Goal: Task Accomplishment & Management: Complete application form

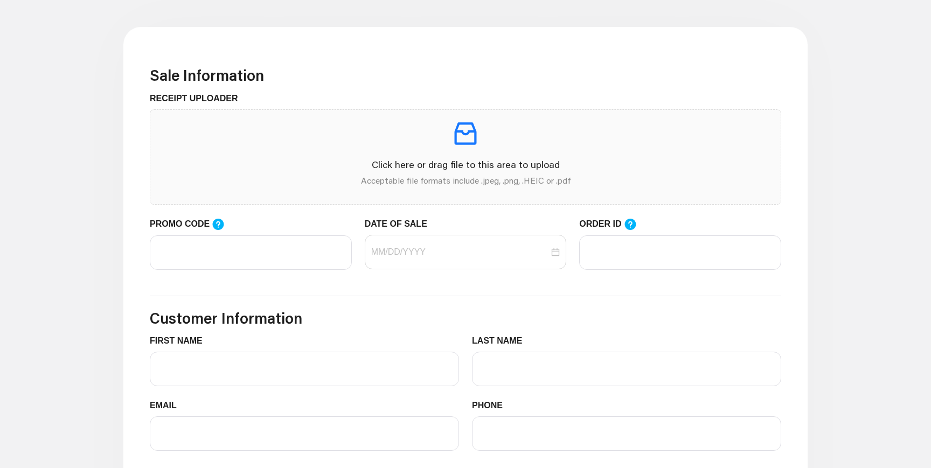
scroll to position [305, 0]
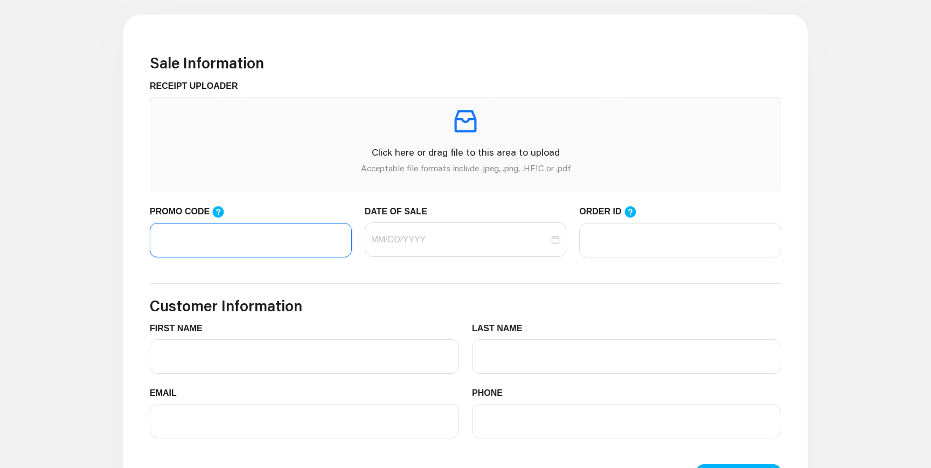
click at [273, 245] on input "PROMO CODE" at bounding box center [251, 240] width 202 height 34
paste input "LIFEMART20"
type input "LIFEMART20"
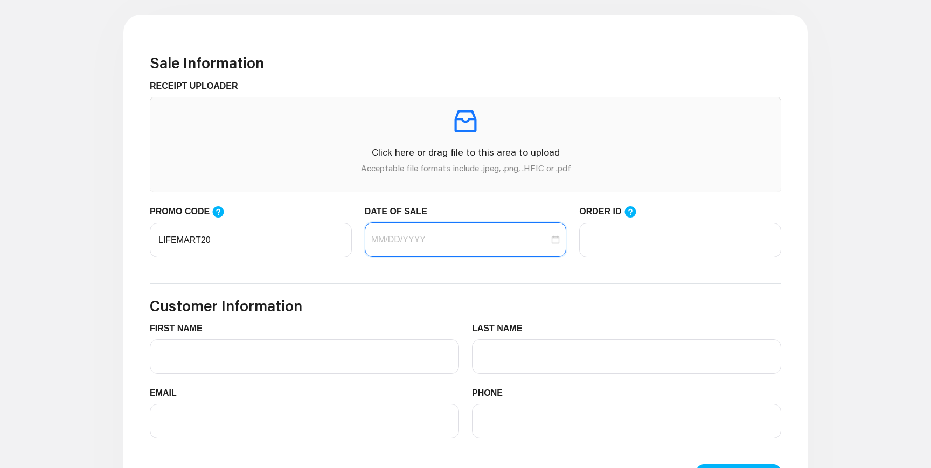
click at [421, 246] on input "DATE OF SALE" at bounding box center [460, 239] width 178 height 13
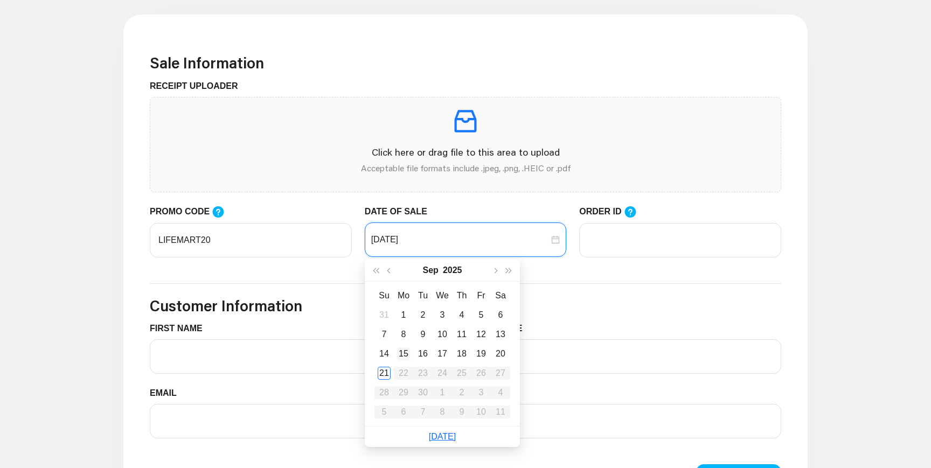
type input "[DATE]"
click at [383, 372] on div "21" at bounding box center [384, 373] width 13 height 13
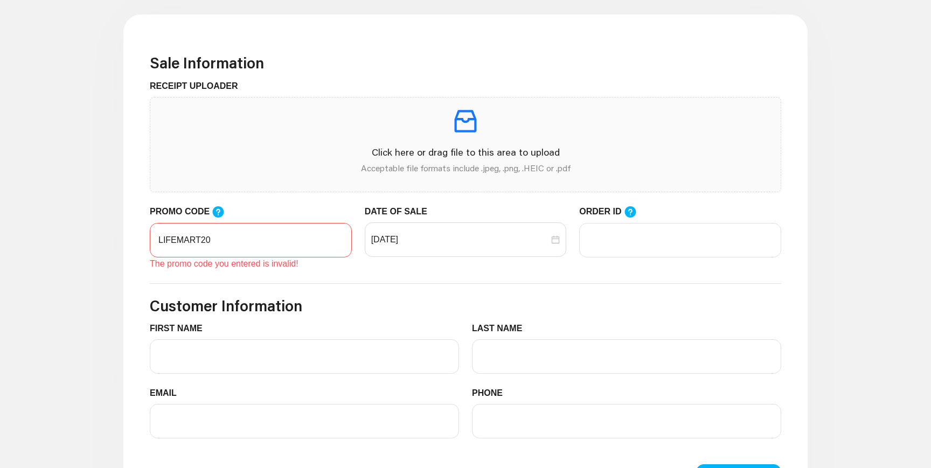
click at [221, 212] on icon at bounding box center [218, 211] width 11 height 11
click at [221, 223] on input "LIFEMART20" at bounding box center [251, 240] width 202 height 34
drag, startPoint x: 214, startPoint y: 238, endPoint x: 131, endPoint y: 238, distance: 82.4
click at [131, 238] on div "Sale Information RECEIPT UPLOADER Click here or drag file to this area to uploa…" at bounding box center [465, 420] width 684 height 810
click at [219, 211] on icon at bounding box center [218, 211] width 11 height 11
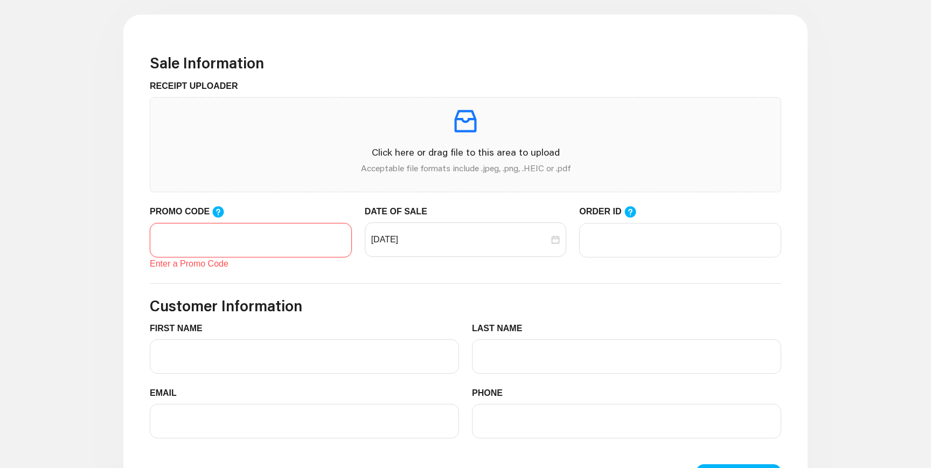
click at [219, 223] on input "PROMO CODE" at bounding box center [251, 240] width 202 height 34
click at [217, 190] on div "LIFEMART20" at bounding box center [218, 188] width 61 height 19
copy div "LIFEMART20"
click at [212, 239] on input "PROMO CODE" at bounding box center [251, 240] width 202 height 34
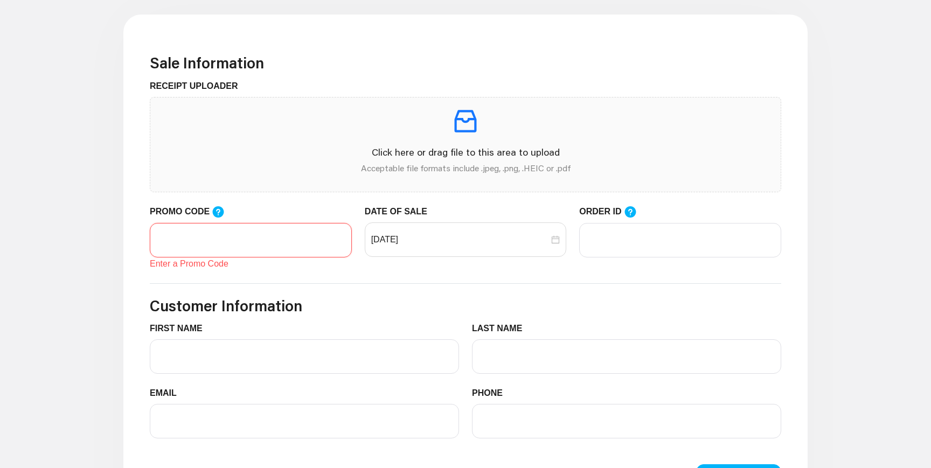
paste input "LIFEMART20"
type input "LIFEMART20"
click at [408, 235] on input "[DATE]" at bounding box center [460, 239] width 178 height 13
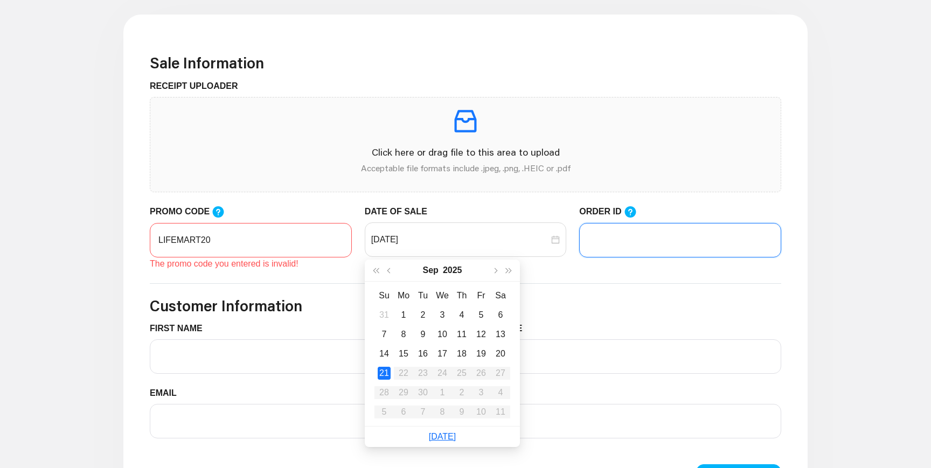
click at [631, 237] on input "ORDER ID" at bounding box center [680, 240] width 202 height 34
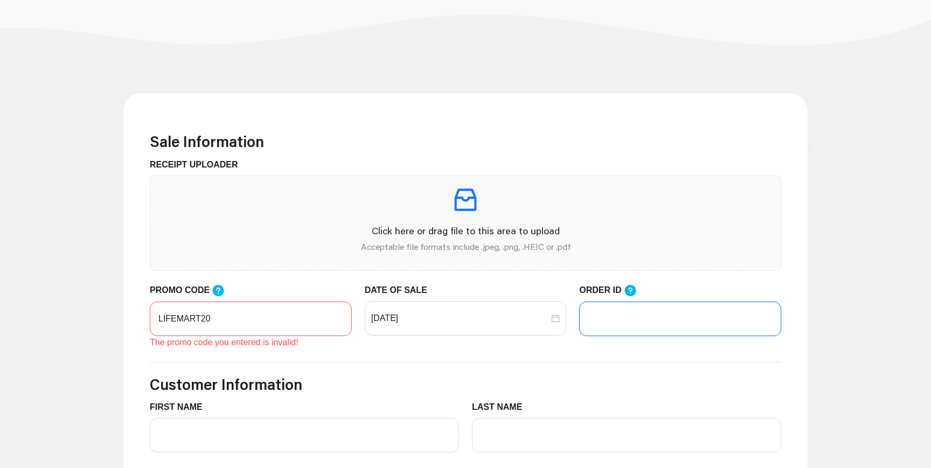
scroll to position [226, 0]
